Goal: Check status: Check status

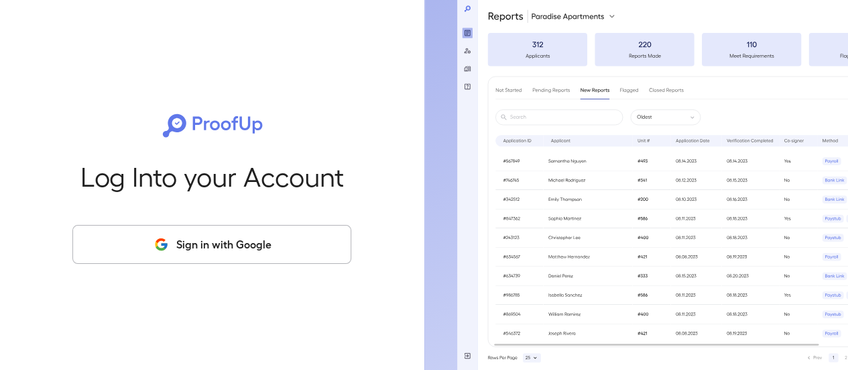
click at [219, 247] on button "Sign in with Google" at bounding box center [211, 244] width 279 height 39
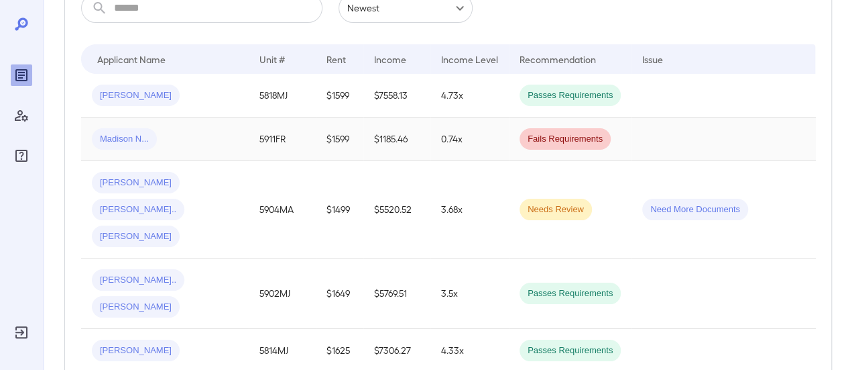
scroll to position [245, 0]
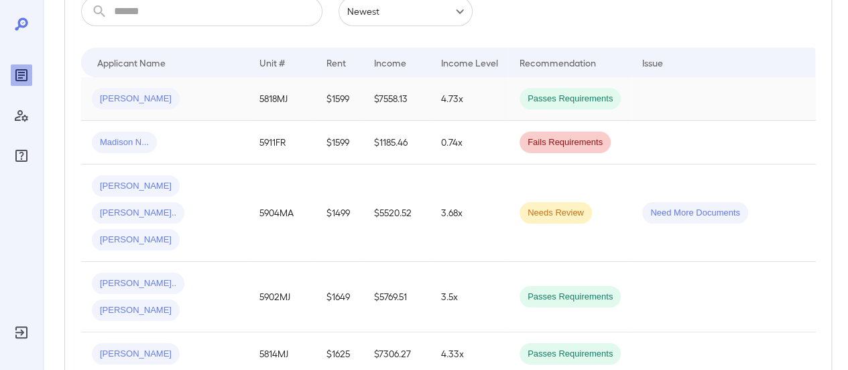
click at [126, 96] on span "[PERSON_NAME]" at bounding box center [136, 99] width 88 height 13
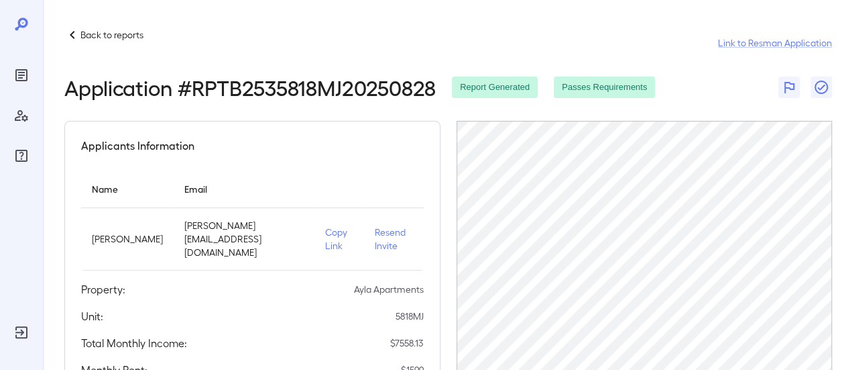
click at [70, 34] on icon at bounding box center [72, 35] width 16 height 16
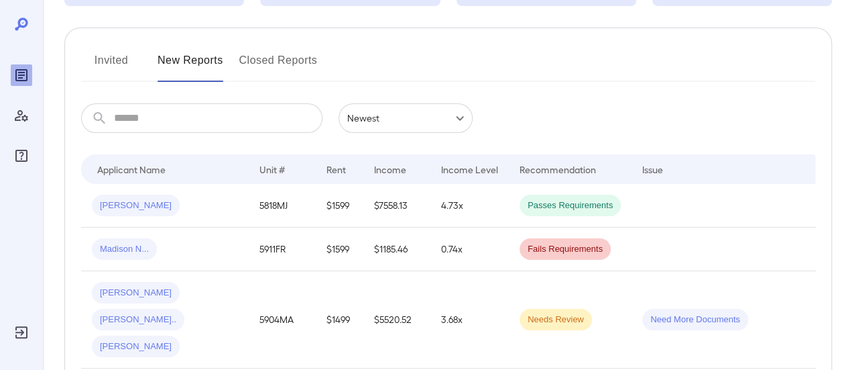
scroll to position [145, 0]
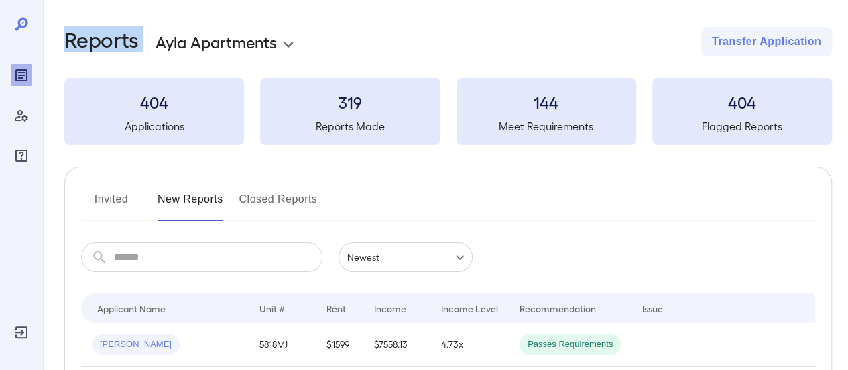
click at [587, 0] on html "**********" at bounding box center [424, 185] width 848 height 370
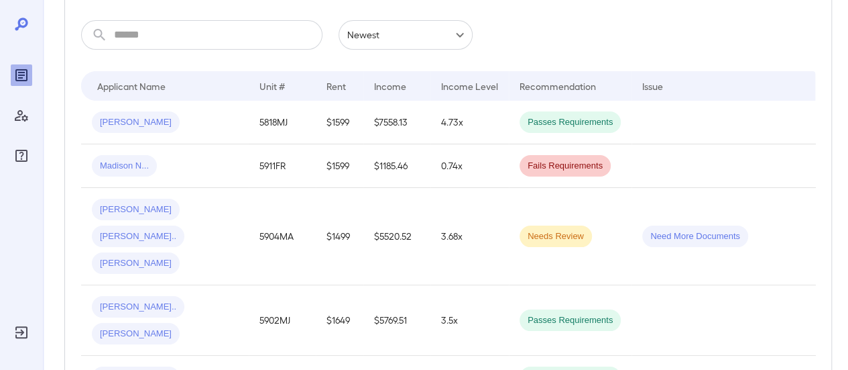
scroll to position [223, 0]
